Goal: Task Accomplishment & Management: Manage account settings

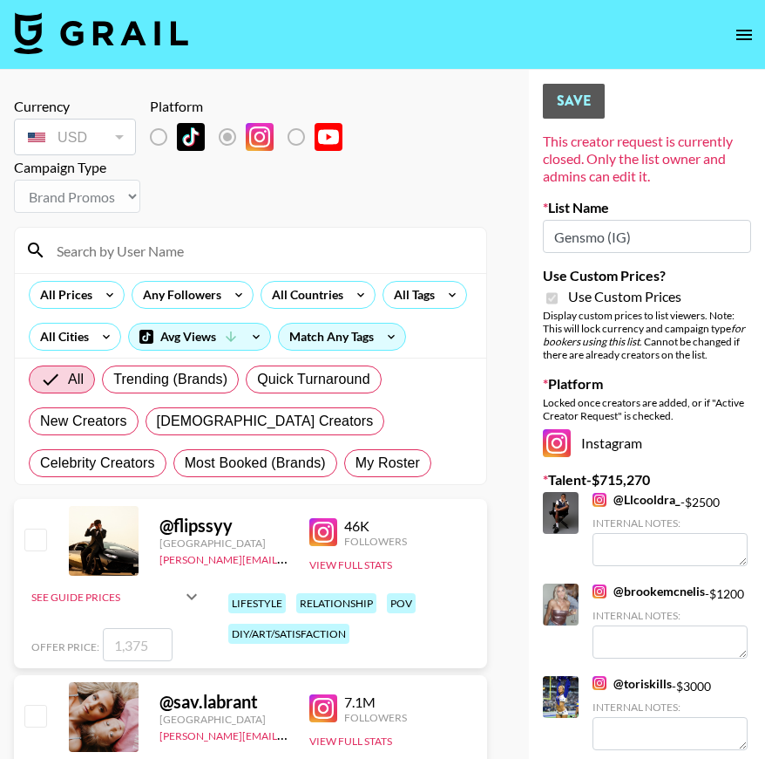
select select "Brand"
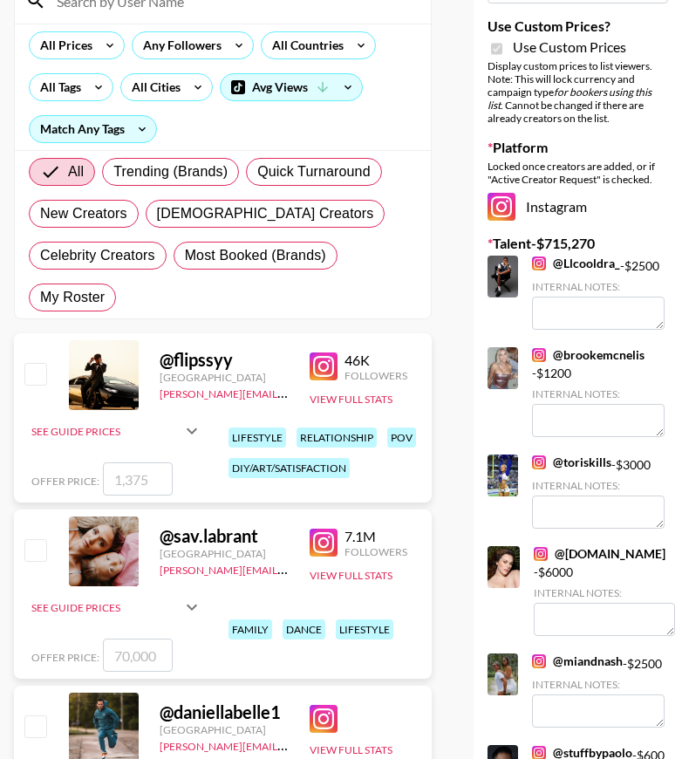
scroll to position [278, 0]
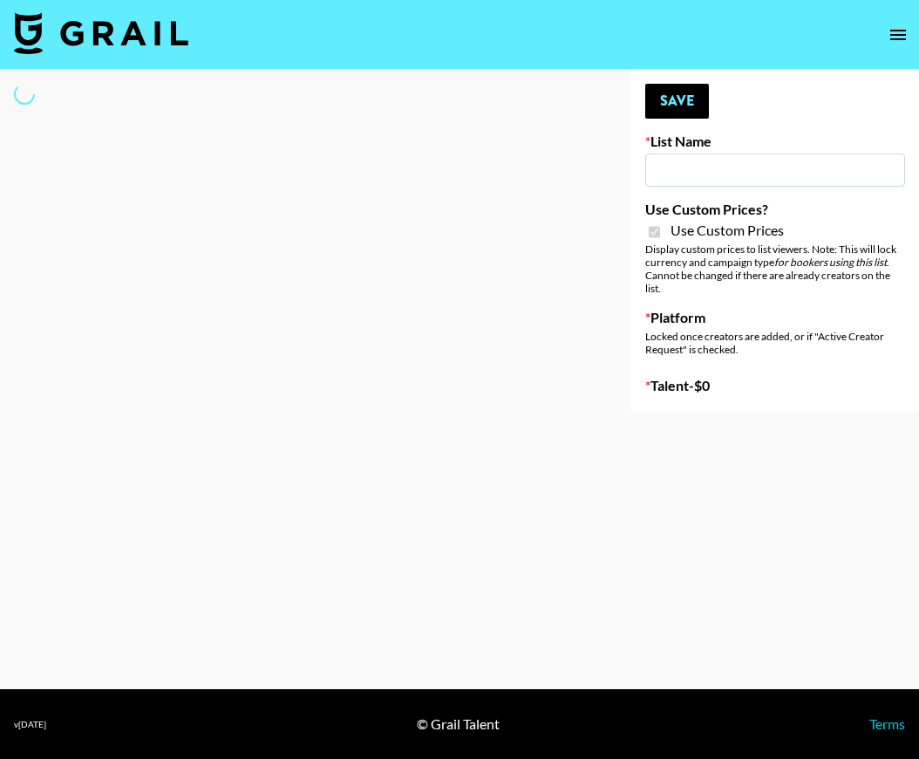
type input "Khiels (19th Aug)"
checkbox input "true"
select select "Brand"
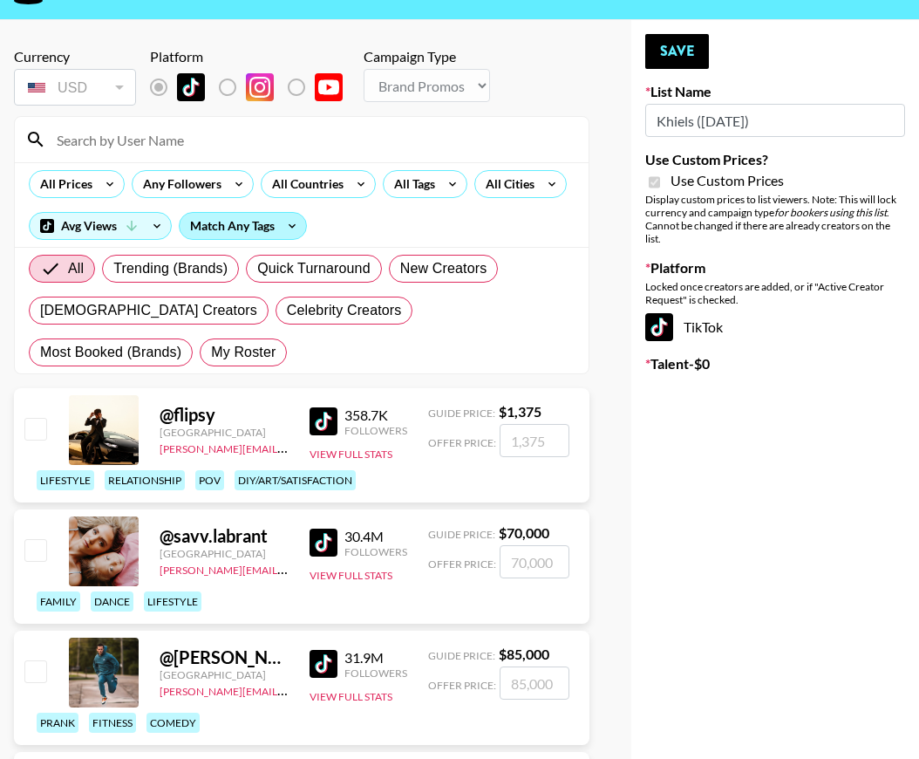
scroll to position [70, 0]
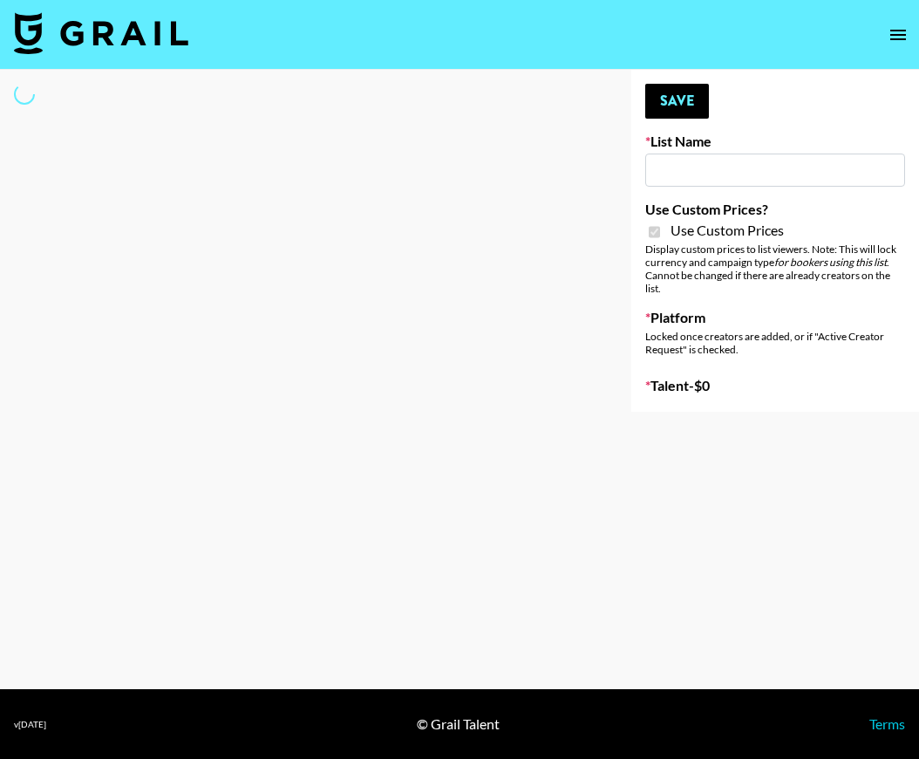
type input "Mountain Dew (19th Aug)"
checkbox input "true"
select select "Brand"
type input "Liquid Brands (19th Aug)"
checkbox input "true"
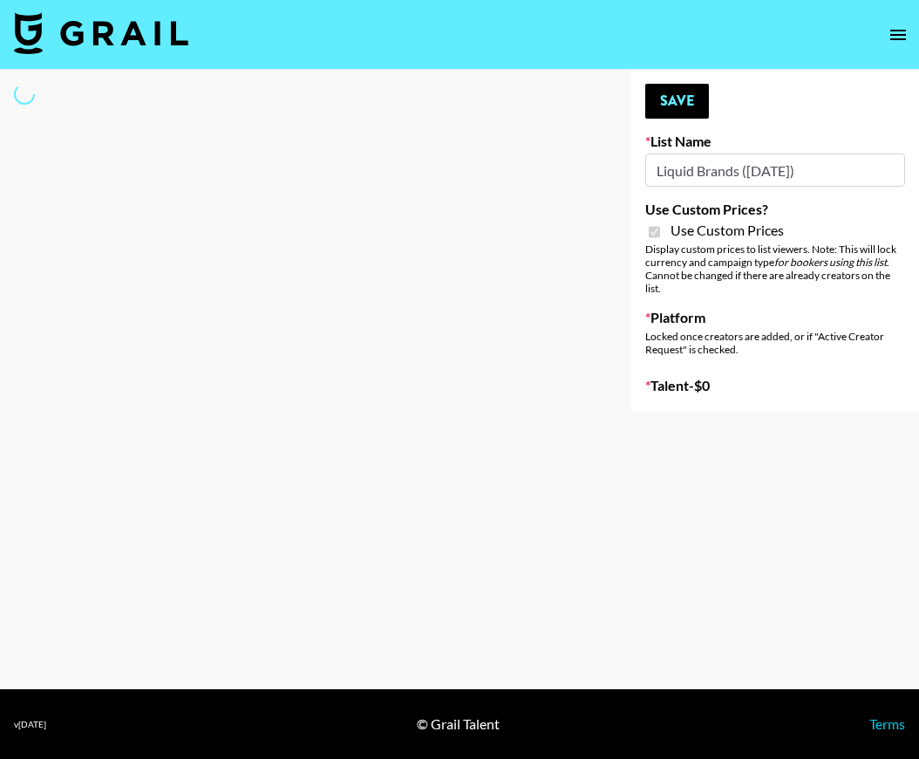
select select "Brand"
